Goal: Navigation & Orientation: Find specific page/section

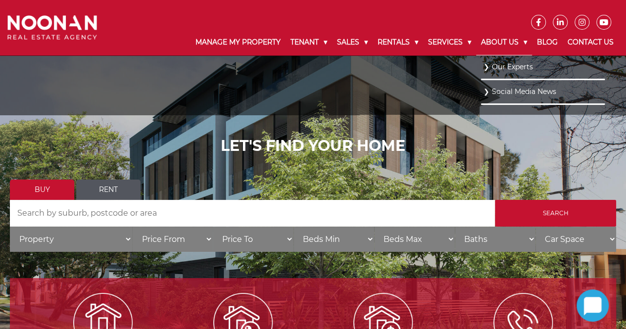
click at [514, 45] on link "About Us" at bounding box center [504, 43] width 56 height 26
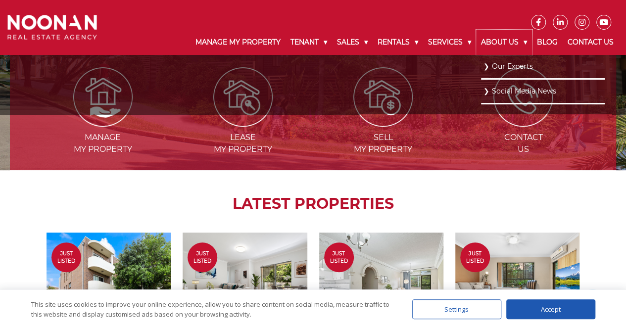
scroll to position [297, 0]
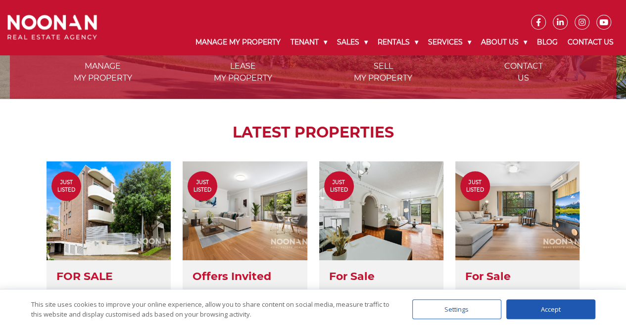
click at [571, 308] on div "Accept" at bounding box center [550, 309] width 89 height 20
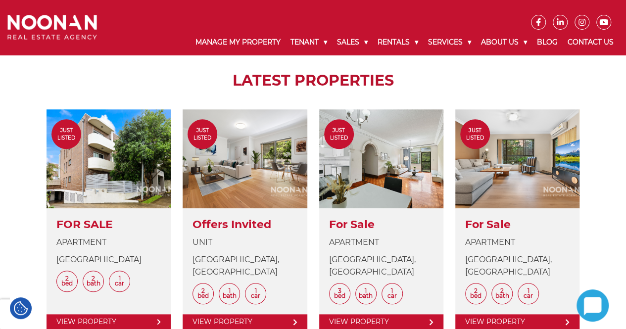
scroll to position [247, 0]
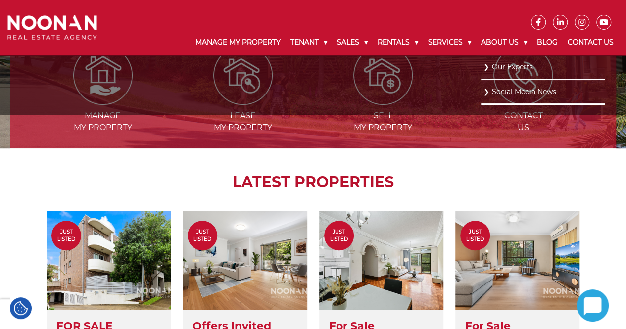
click at [523, 43] on link "About Us" at bounding box center [504, 43] width 56 height 26
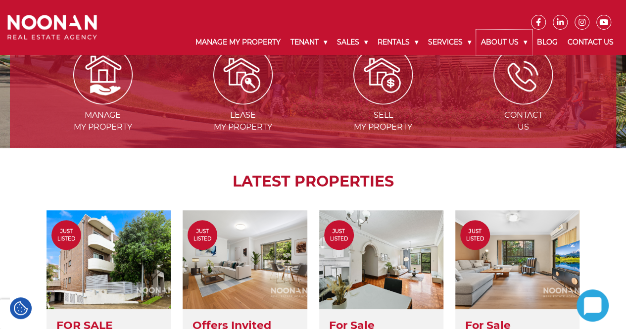
scroll to position [346, 0]
